Goal: Download file/media

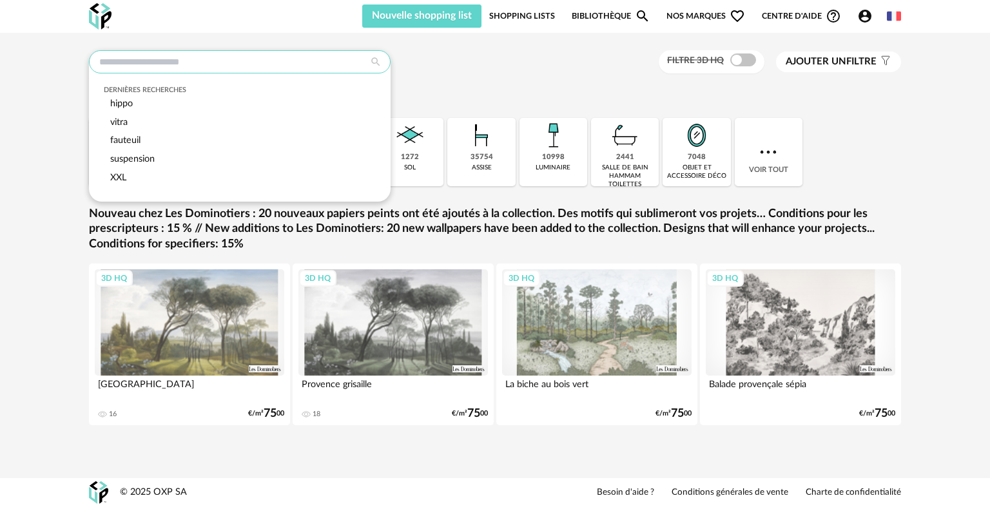
click at [281, 69] on input "text" at bounding box center [240, 61] width 302 height 23
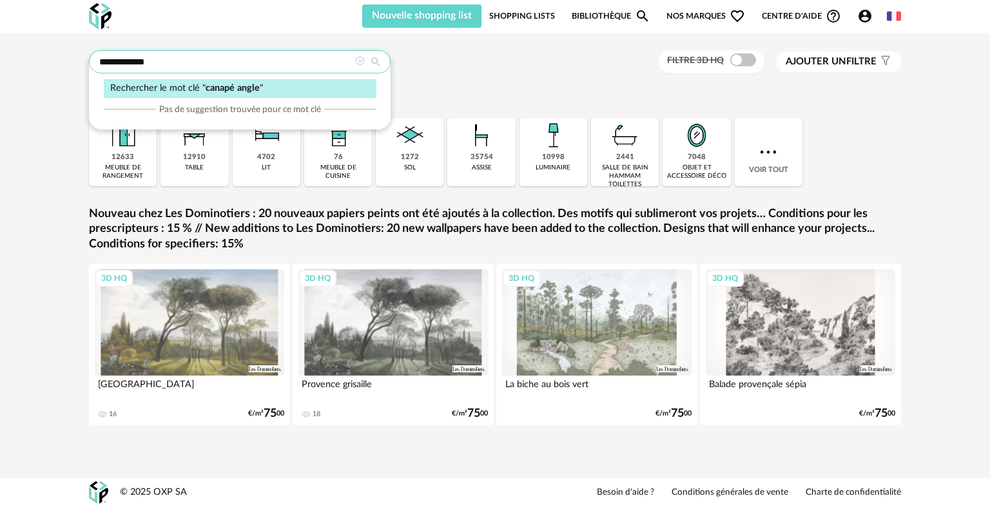
type input "**********"
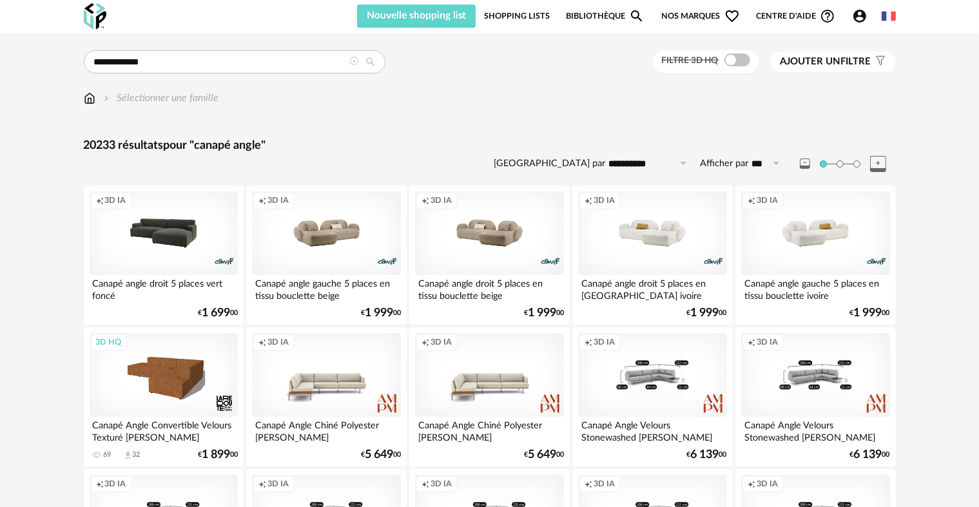
click at [745, 68] on div "Filtre 3D HQ" at bounding box center [706, 62] width 106 height 24
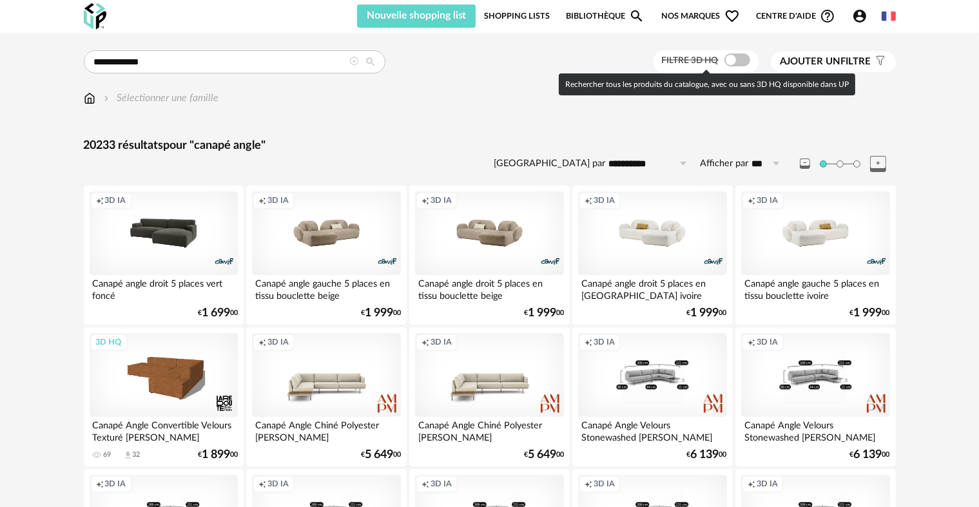
click at [742, 61] on span at bounding box center [738, 60] width 26 height 13
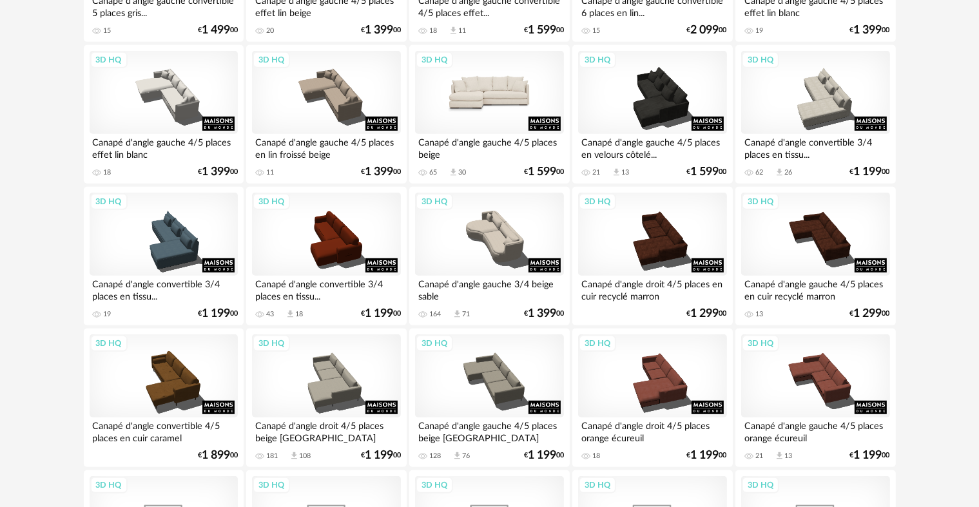
scroll to position [709, 0]
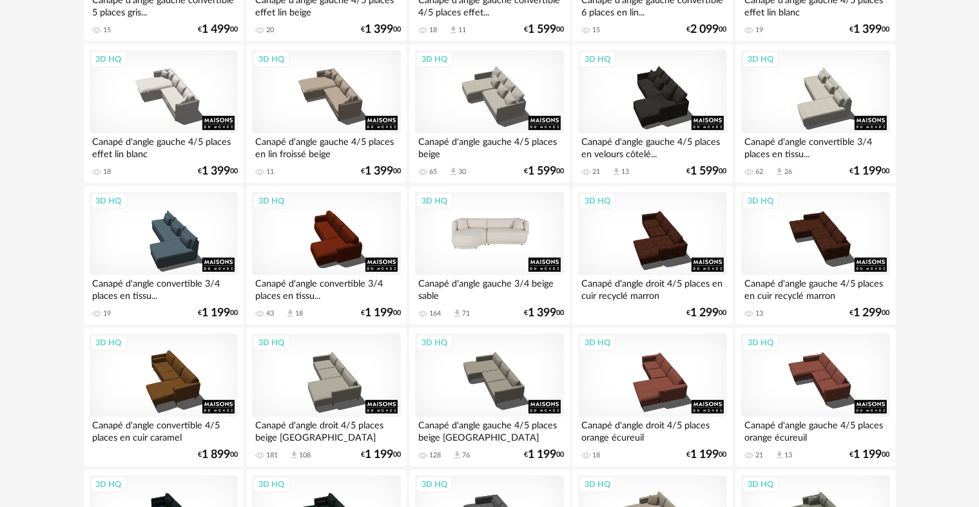
click at [508, 253] on div "3D HQ" at bounding box center [489, 234] width 148 height 84
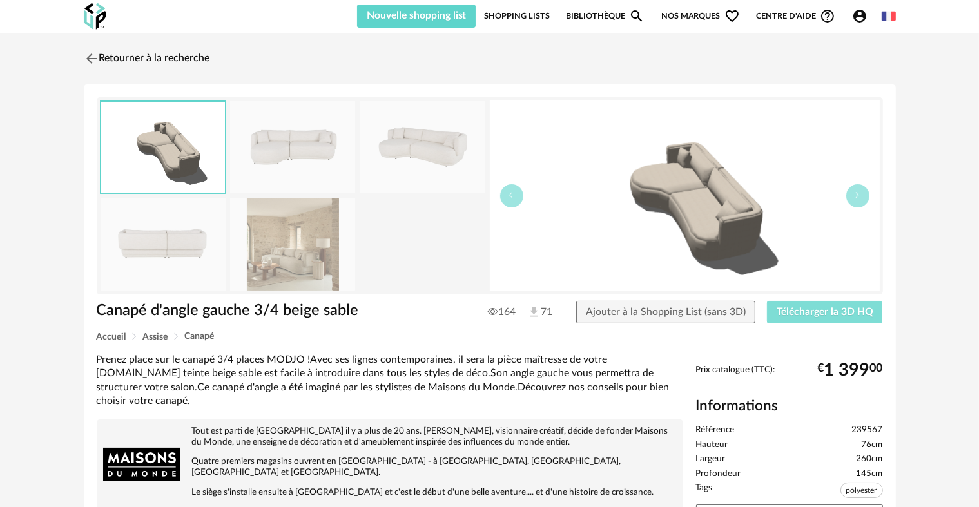
click at [817, 320] on button "Télécharger la 3D HQ" at bounding box center [825, 312] width 116 height 23
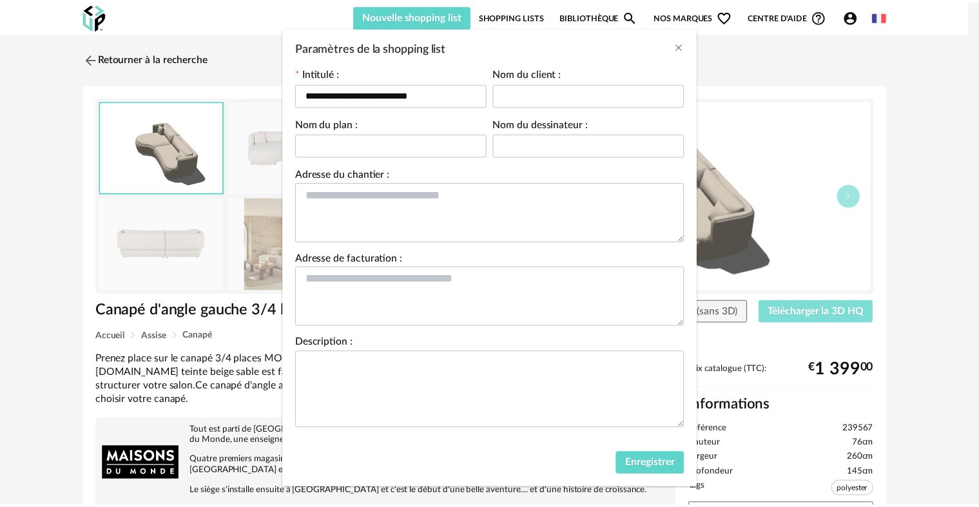
scroll to position [62, 0]
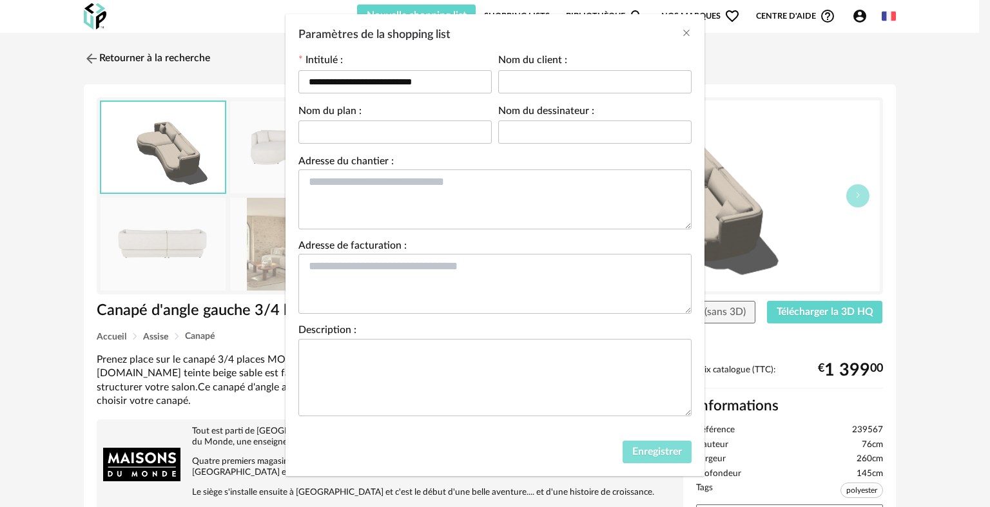
click at [638, 441] on button "Enregistrer" at bounding box center [657, 452] width 69 height 23
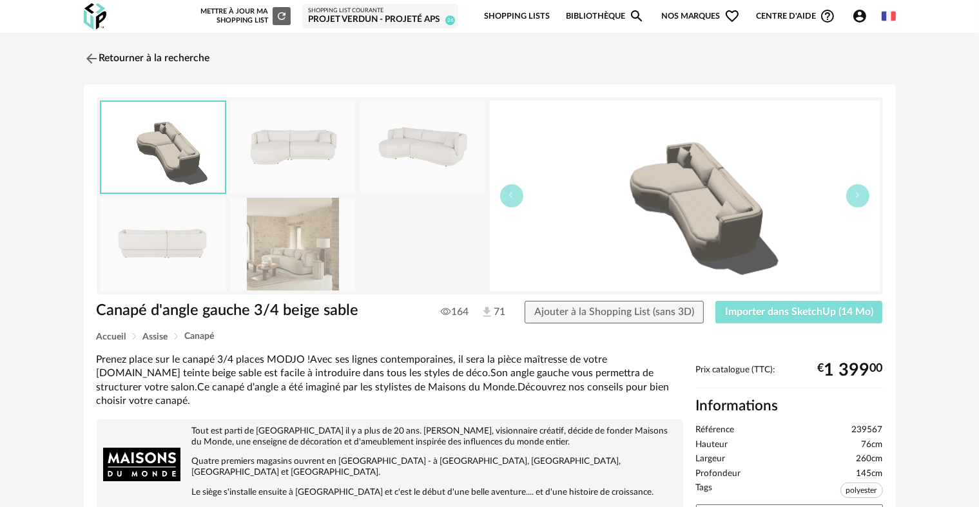
click at [800, 318] on button "Importer dans SketchUp (14 Mo)" at bounding box center [800, 312] width 168 height 23
